Goal: Navigation & Orientation: Understand site structure

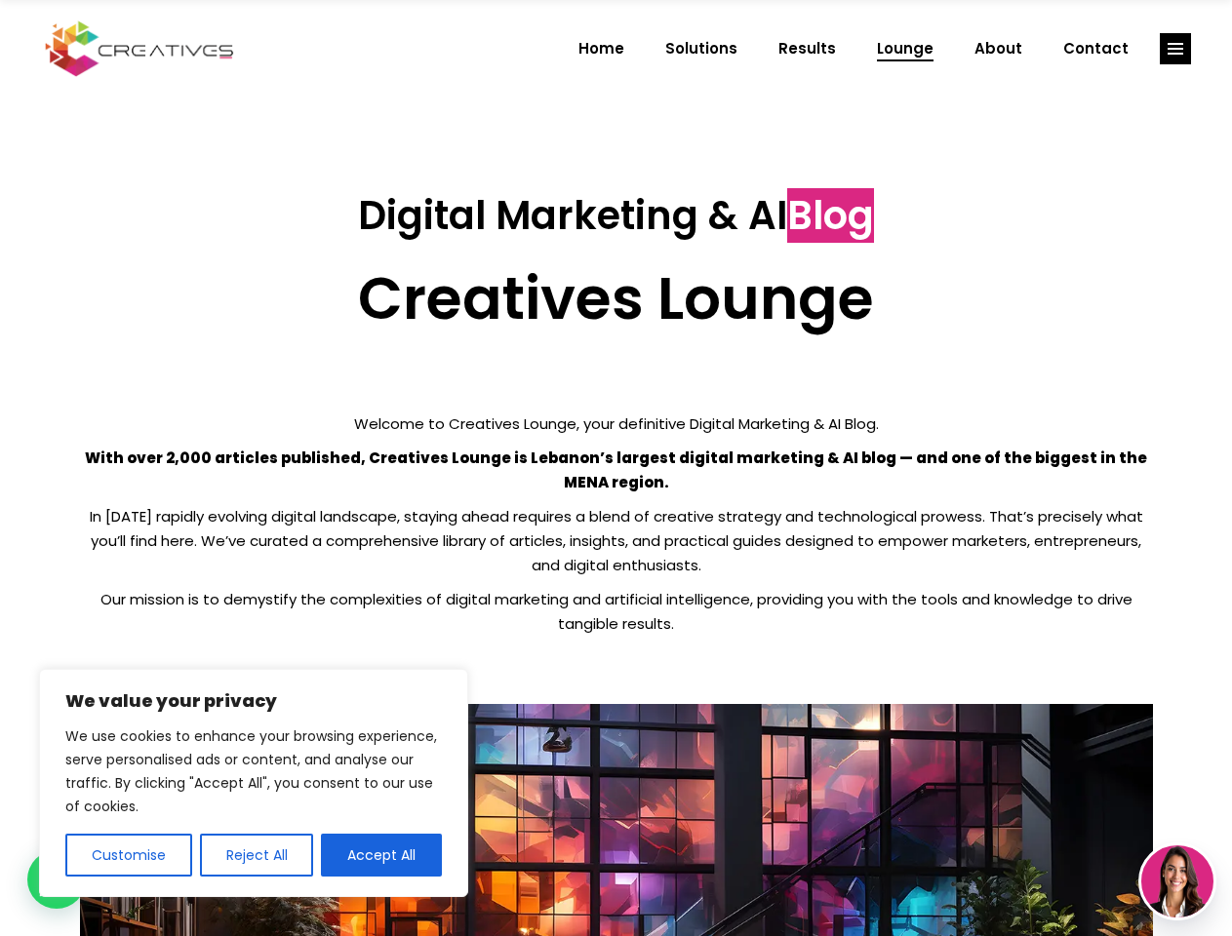
click at [615, 468] on p "With over 2,000 articles published, Creatives Lounge is Lebanon’s largest digit…" at bounding box center [616, 470] width 1073 height 49
click at [128, 855] on button "Customise" at bounding box center [128, 855] width 127 height 43
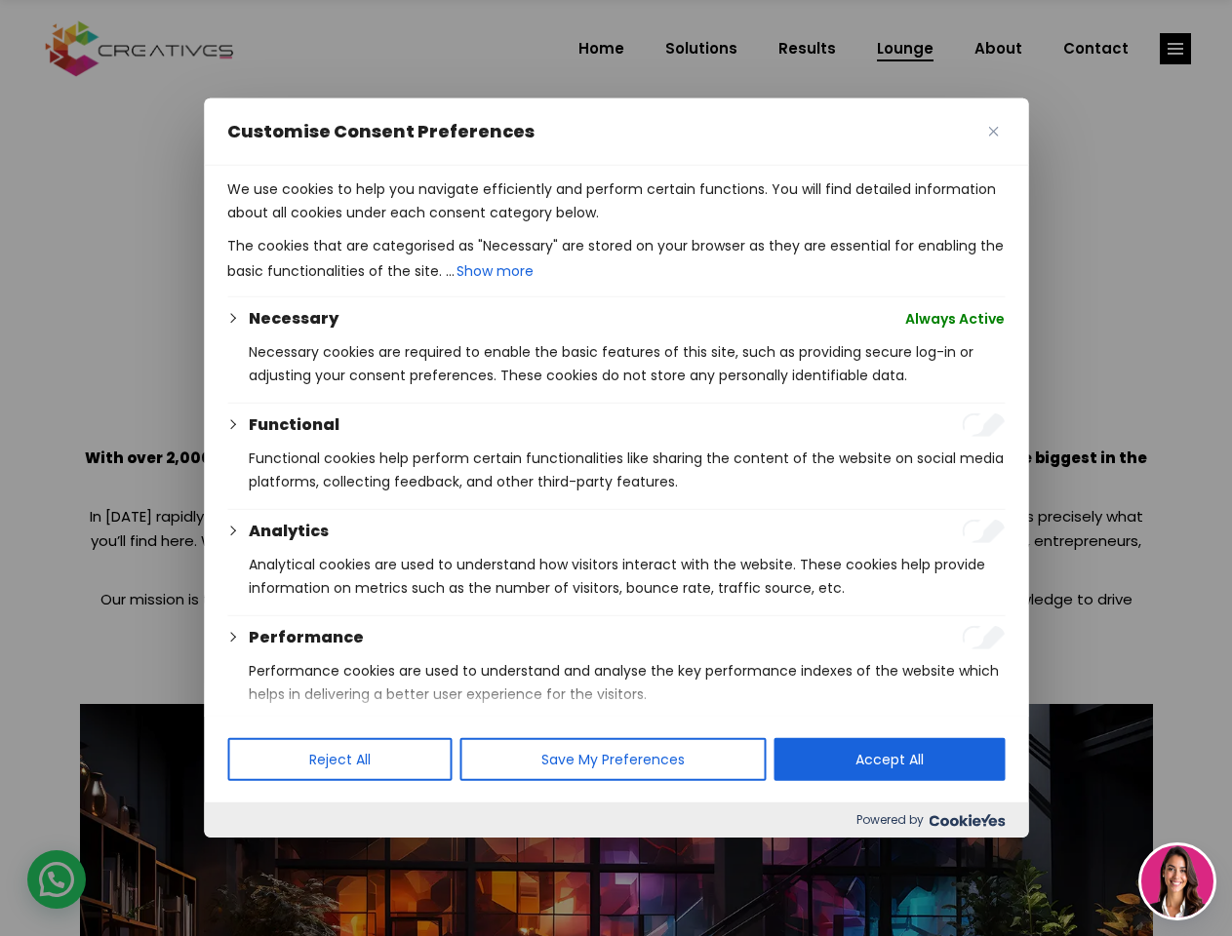
click at [255, 855] on div at bounding box center [616, 468] width 1232 height 936
click at [381, 224] on p "We use cookies to help you navigate efficiently and perform certain functions. …" at bounding box center [615, 200] width 777 height 47
click at [1175, 49] on div at bounding box center [616, 468] width 1232 height 936
click at [1177, 882] on img at bounding box center [1177, 881] width 72 height 72
